Goal: Information Seeking & Learning: Learn about a topic

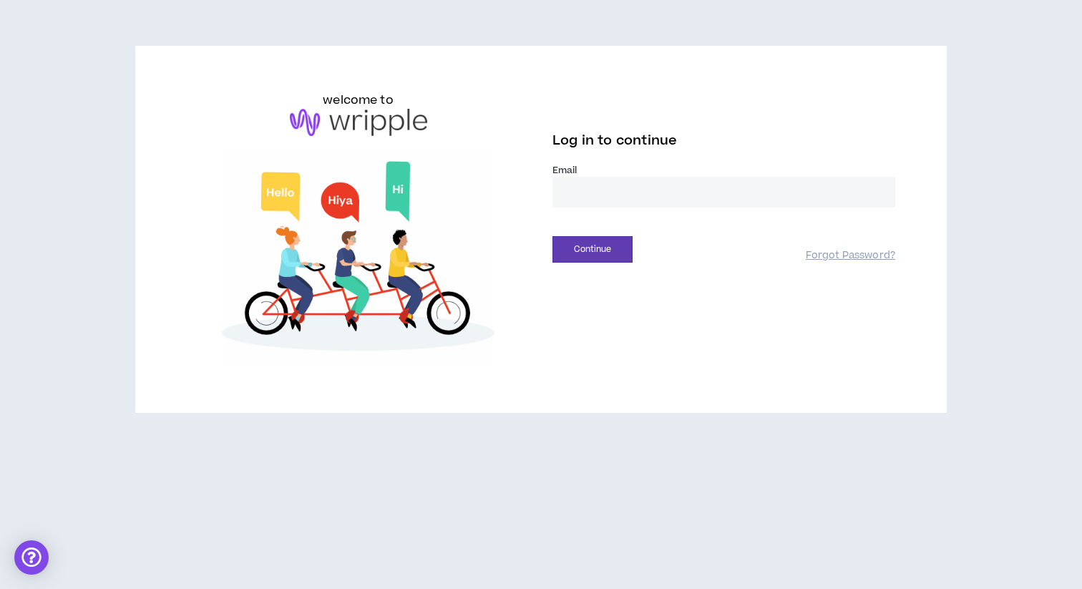
click at [598, 186] on input "email" at bounding box center [723, 192] width 343 height 31
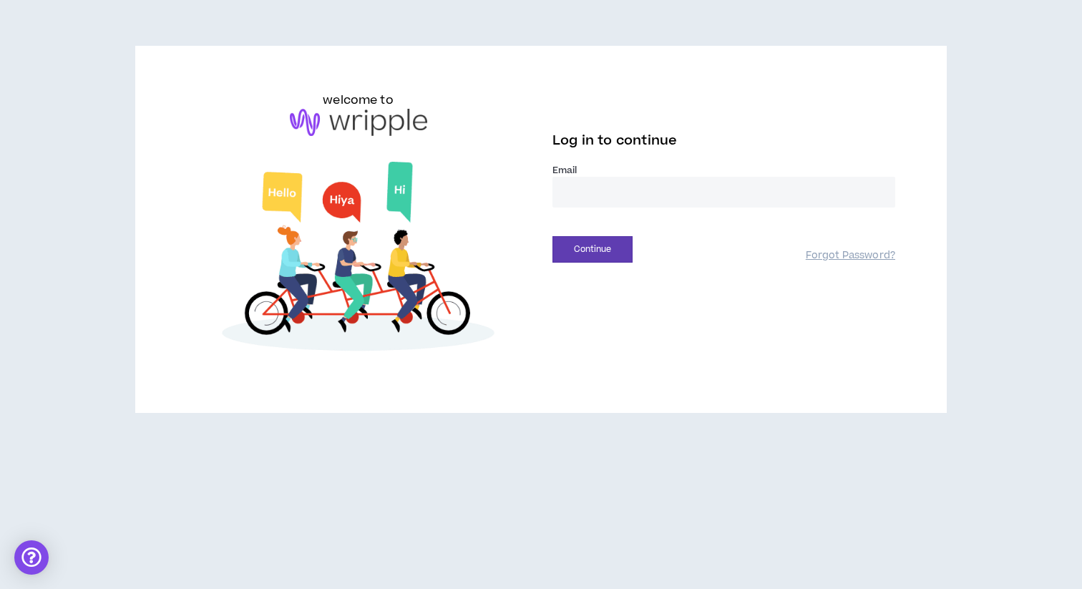
type input "**********"
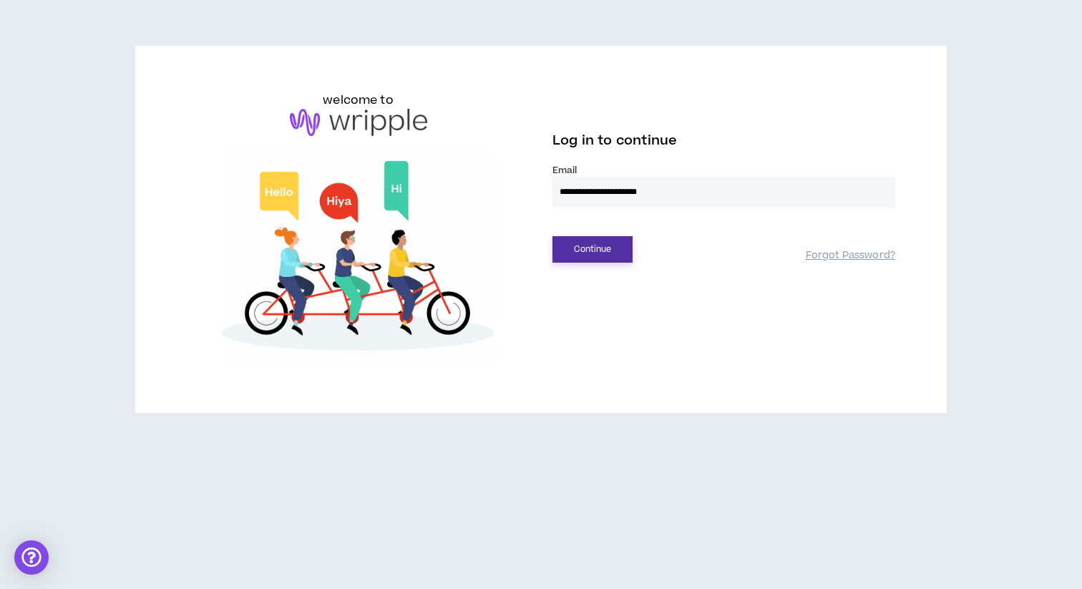
click at [615, 239] on button "Continue" at bounding box center [592, 249] width 80 height 26
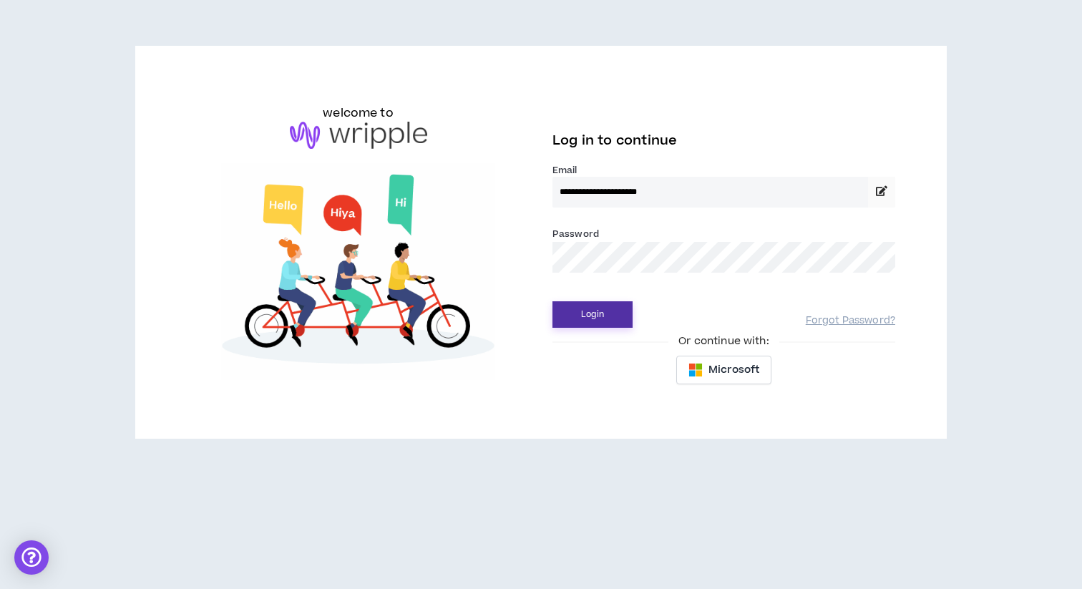
click at [603, 314] on button "Login" at bounding box center [592, 314] width 80 height 26
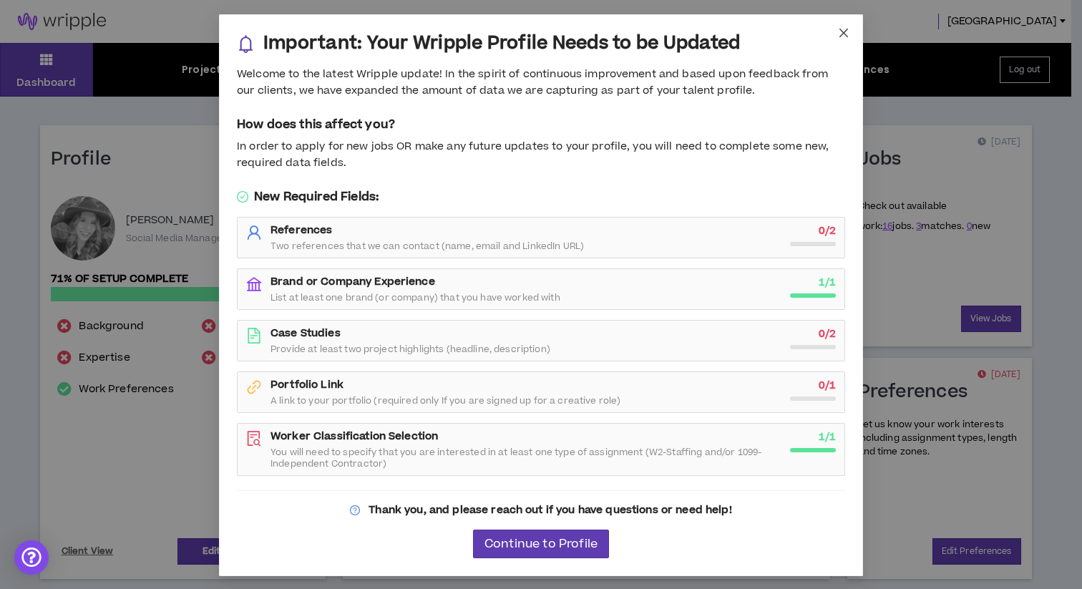
click at [847, 39] on span "Close" at bounding box center [843, 33] width 39 height 39
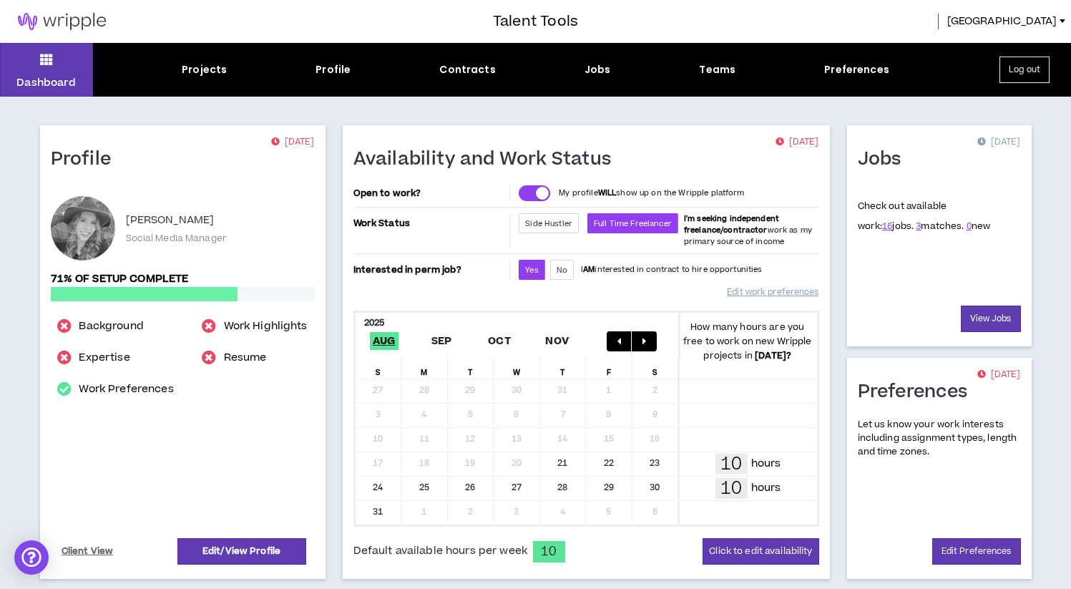
click at [579, 60] on div "Dashboard Projects Profile Contracts Jobs Teams Preferences Log out" at bounding box center [535, 70] width 1071 height 54
click at [585, 69] on div "Jobs" at bounding box center [598, 69] width 26 height 15
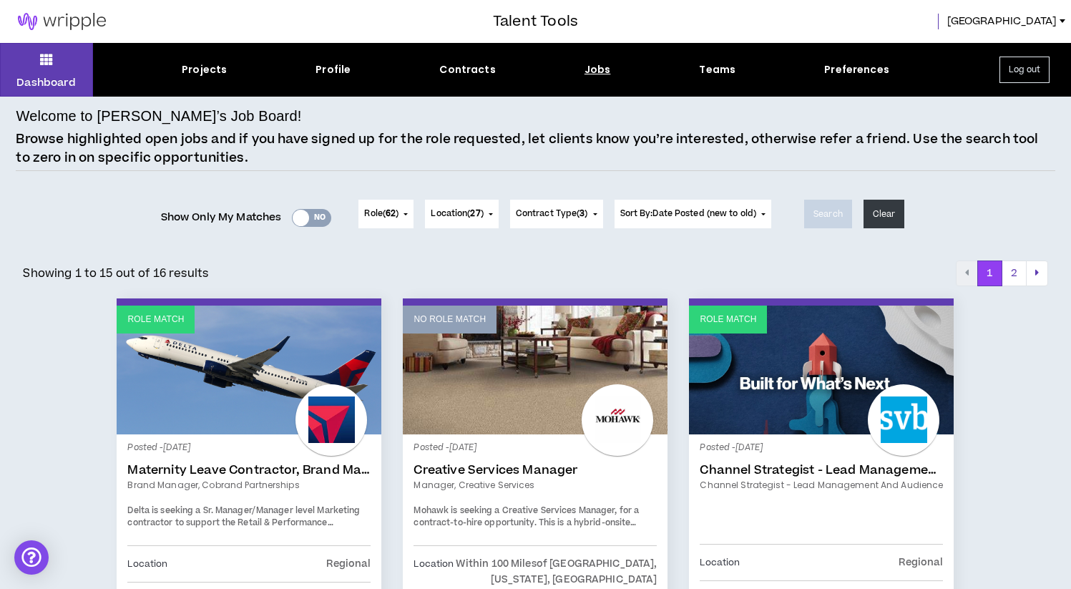
click at [595, 215] on button "Contract Type ( 3 )" at bounding box center [556, 214] width 93 height 29
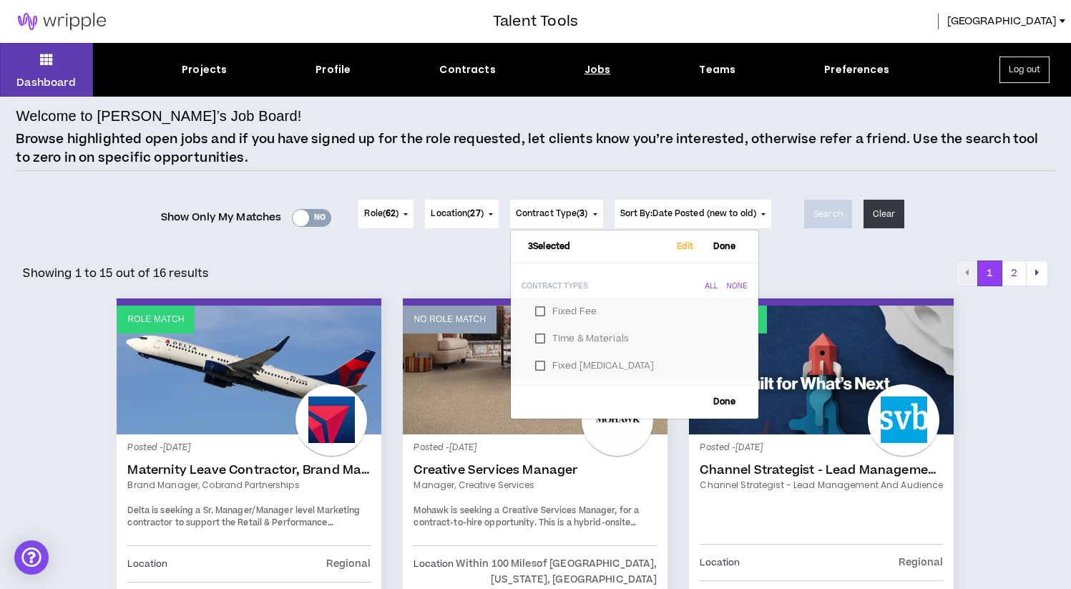
click at [595, 215] on button "Contract Type ( 3 )" at bounding box center [556, 214] width 93 height 29
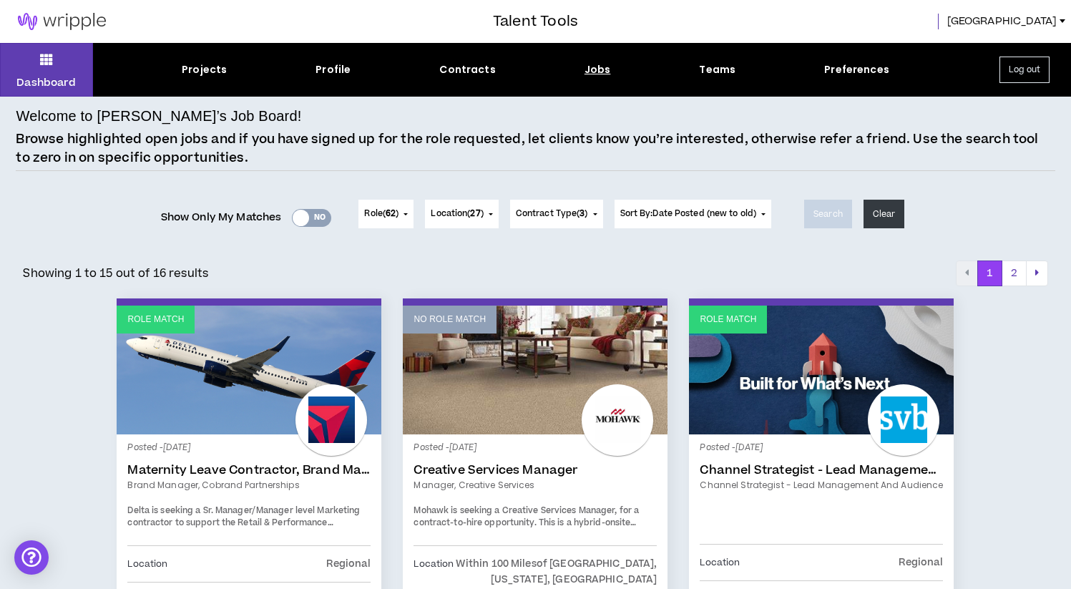
click at [1045, 24] on span "[GEOGRAPHIC_DATA]" at bounding box center [1001, 22] width 109 height 16
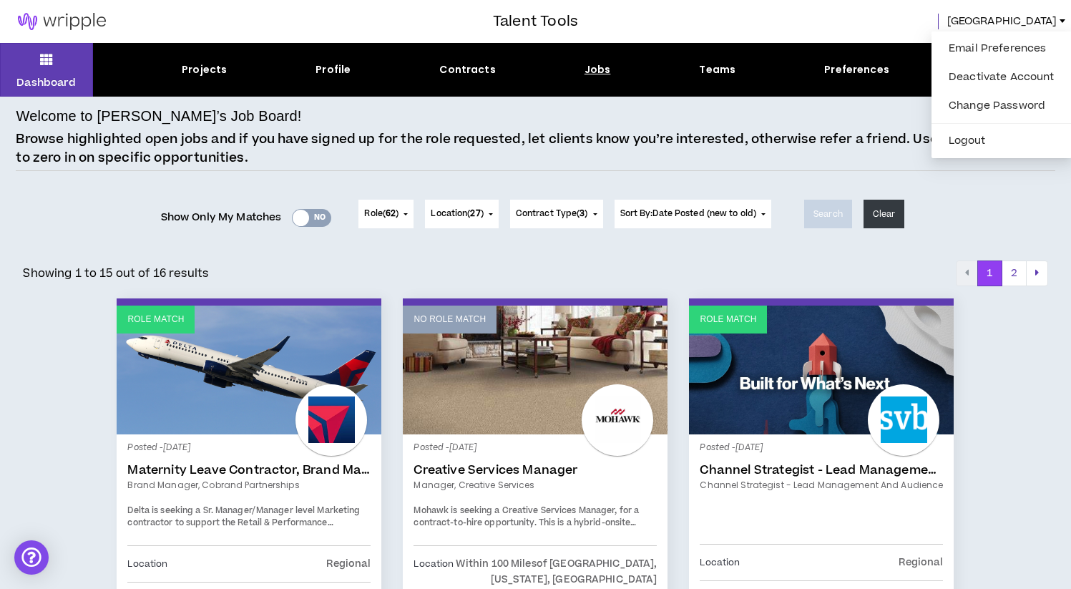
click at [1045, 24] on span "[GEOGRAPHIC_DATA]" at bounding box center [1001, 22] width 109 height 16
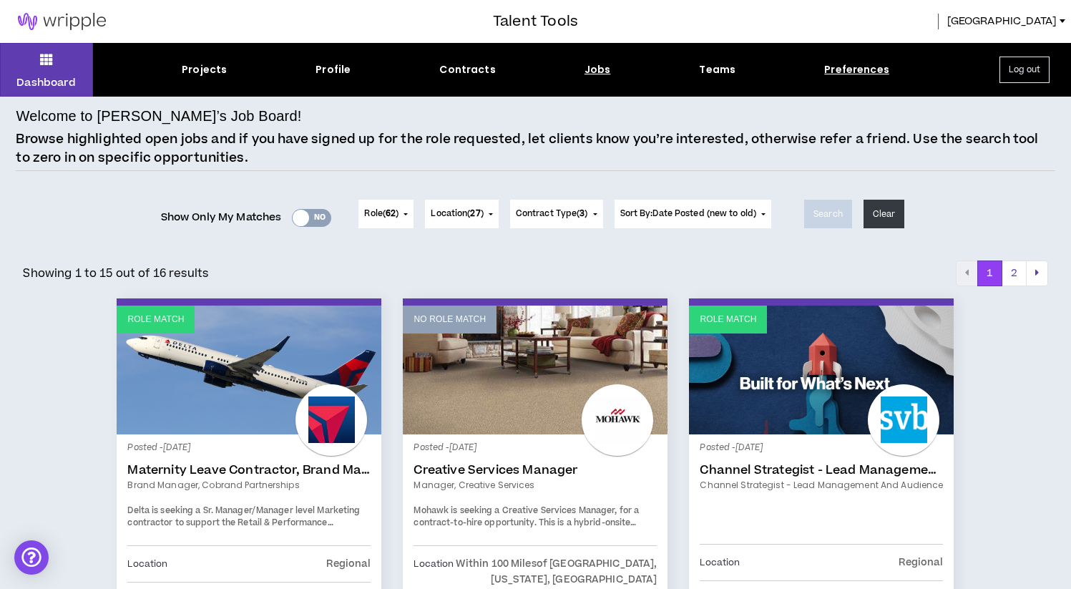
click at [853, 67] on div "Preferences" at bounding box center [856, 69] width 65 height 15
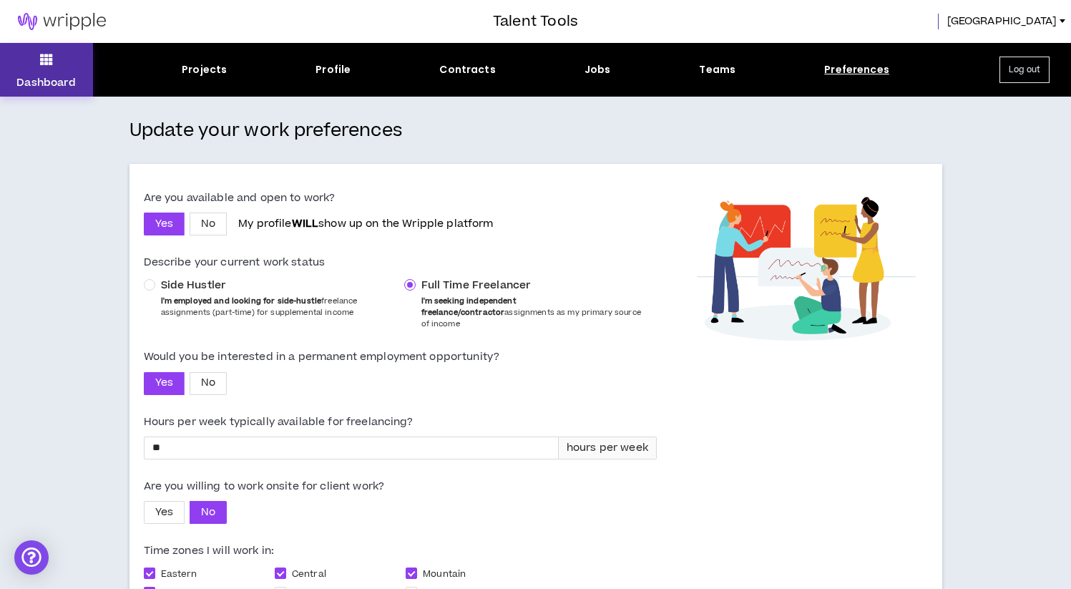
click at [22, 72] on button "Dashboard" at bounding box center [46, 70] width 93 height 54
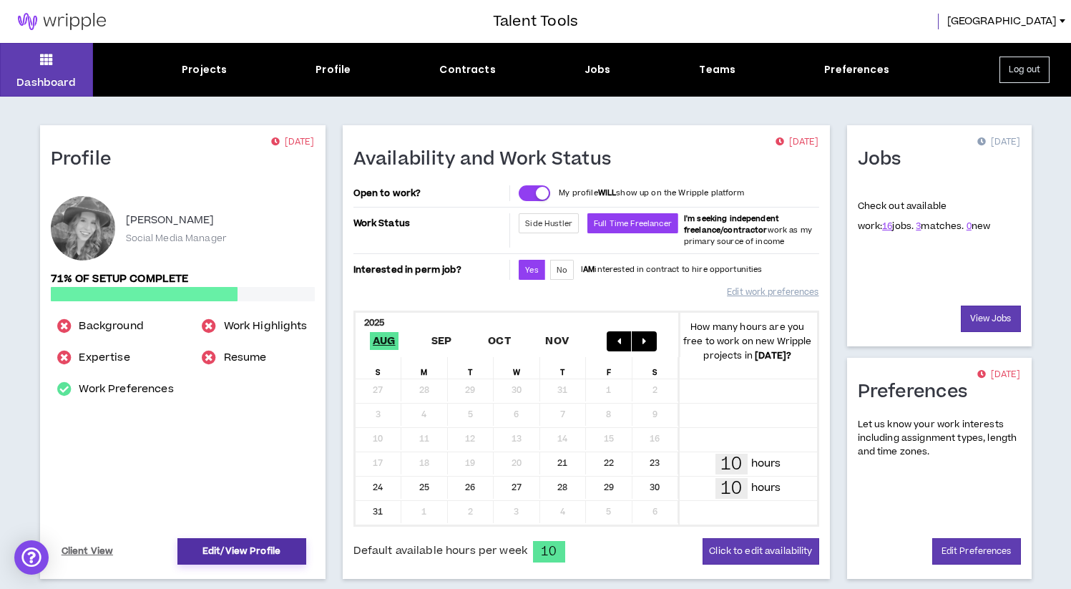
click at [218, 542] on link "Edit/View Profile" at bounding box center [241, 551] width 129 height 26
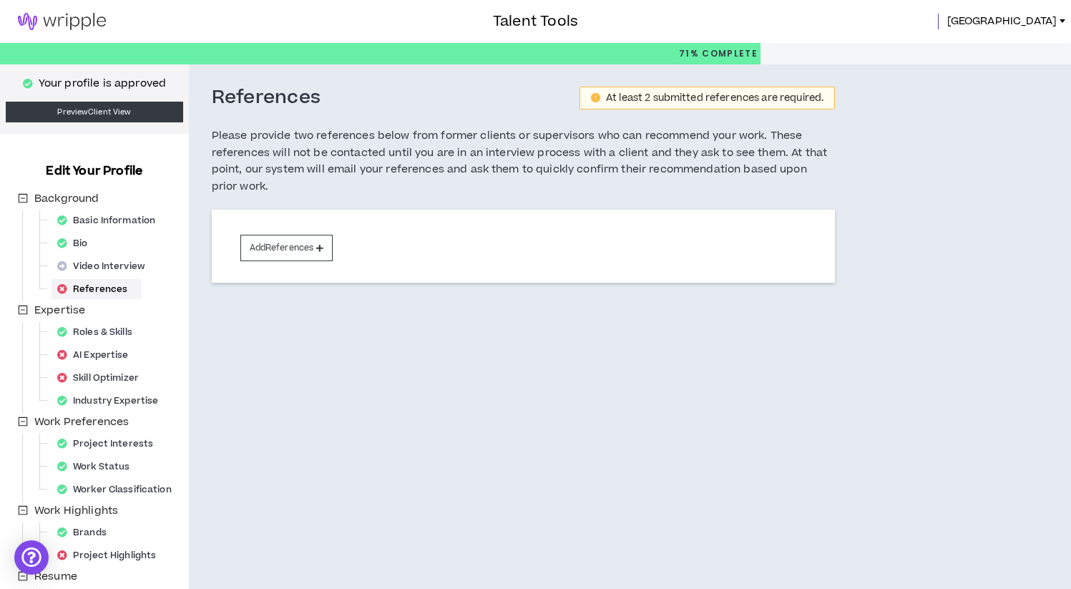
click at [36, 19] on img at bounding box center [62, 21] width 124 height 17
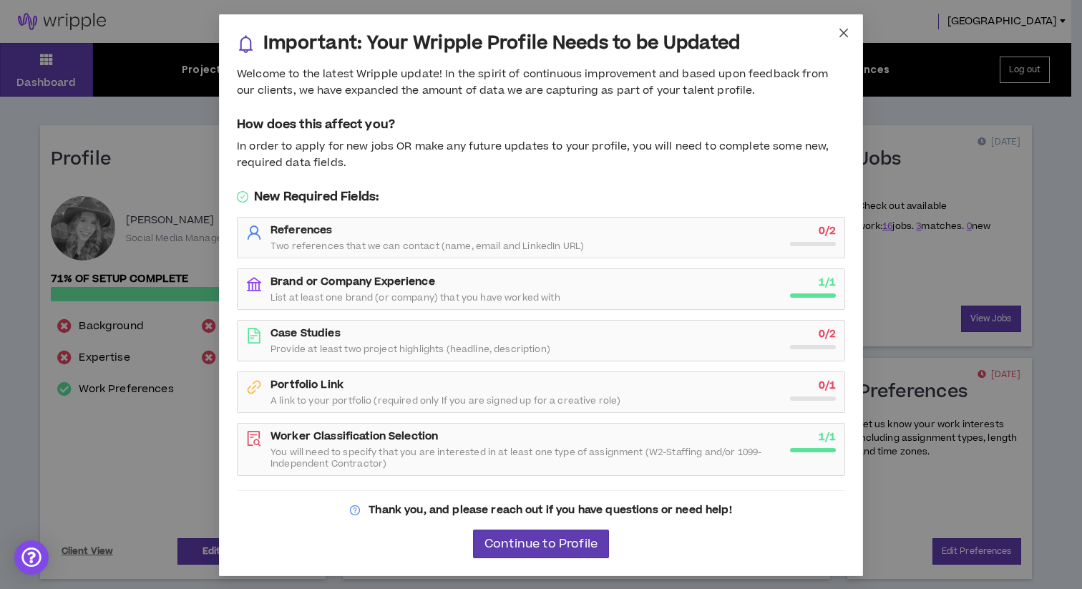
click at [841, 30] on icon "close" at bounding box center [843, 33] width 9 height 9
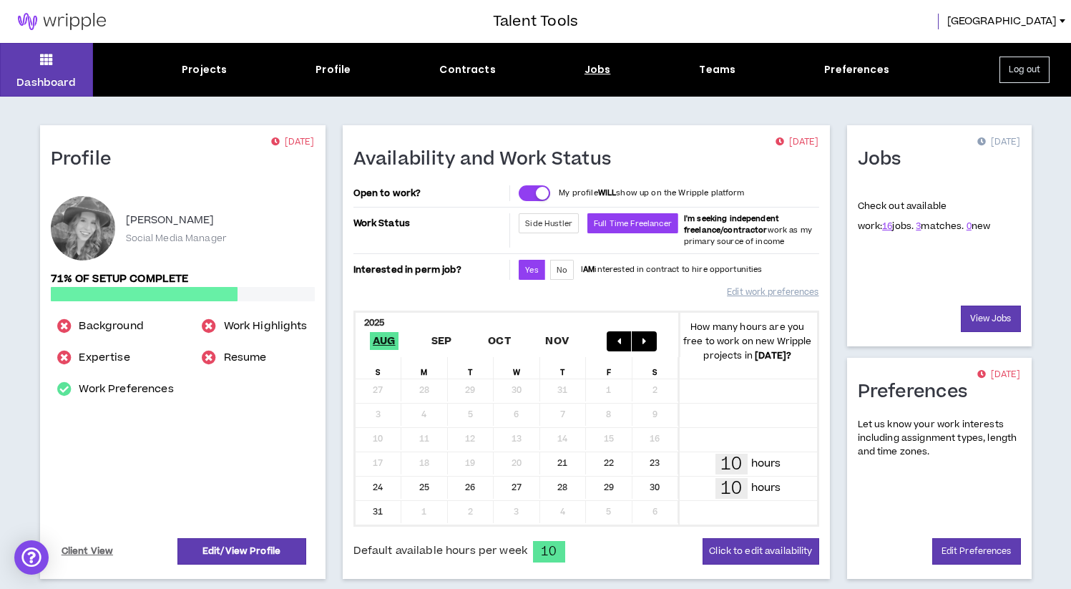
click at [597, 71] on div "Jobs" at bounding box center [598, 69] width 26 height 15
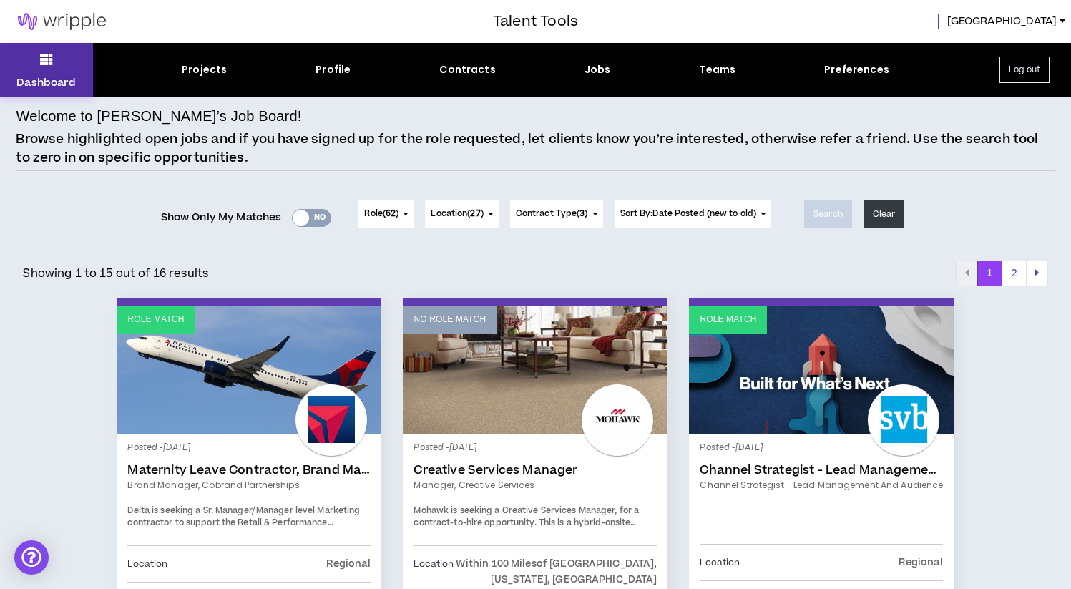
click at [64, 72] on button "Dashboard" at bounding box center [46, 70] width 93 height 54
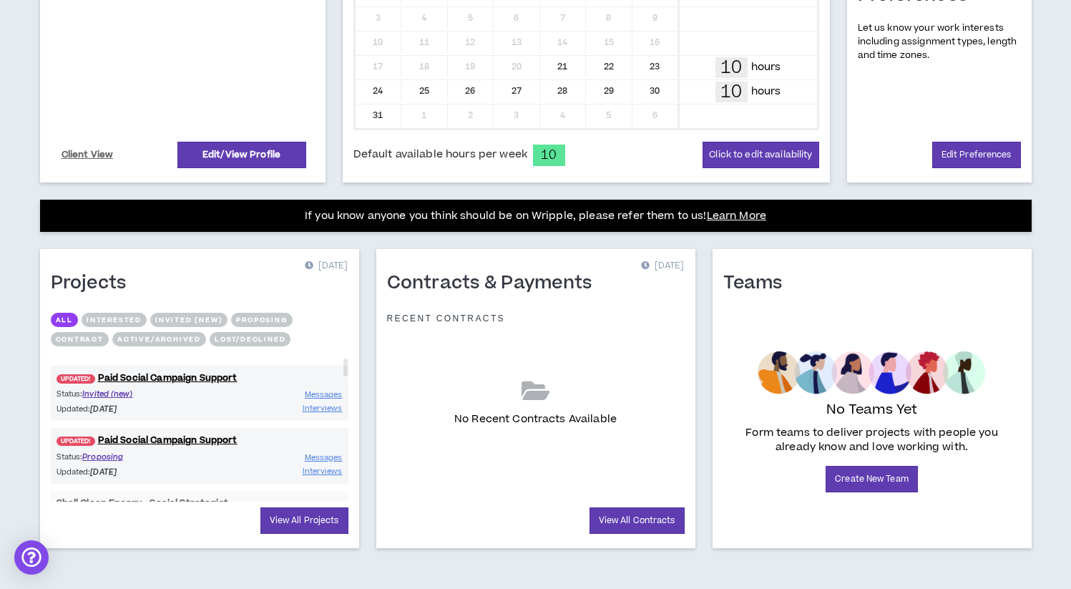
scroll to position [401, 0]
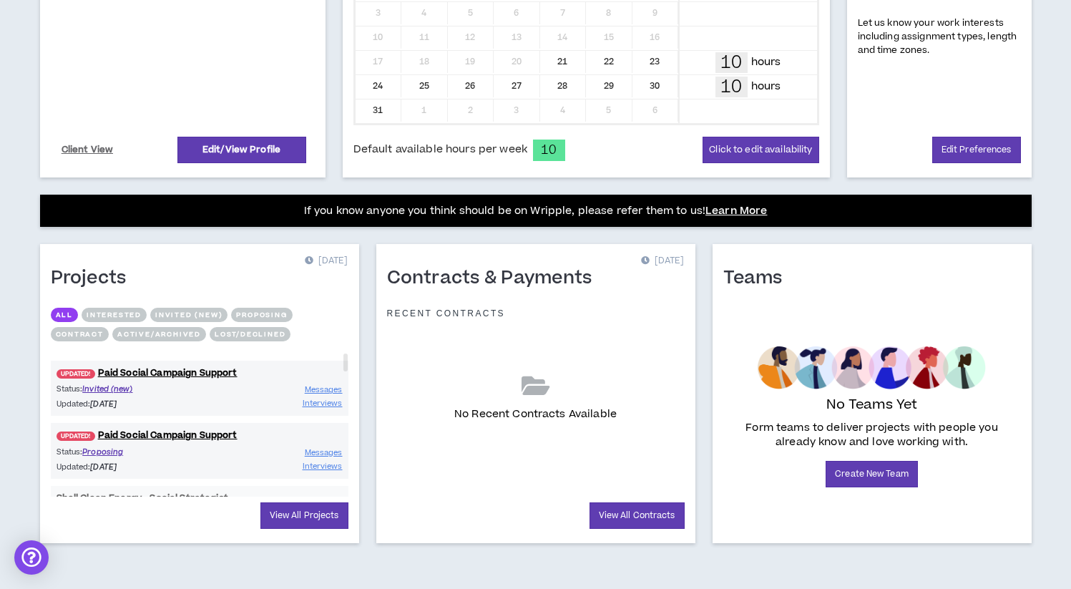
click at [758, 206] on link "Learn More" at bounding box center [736, 210] width 62 height 15
